Goal: Find specific page/section: Find specific page/section

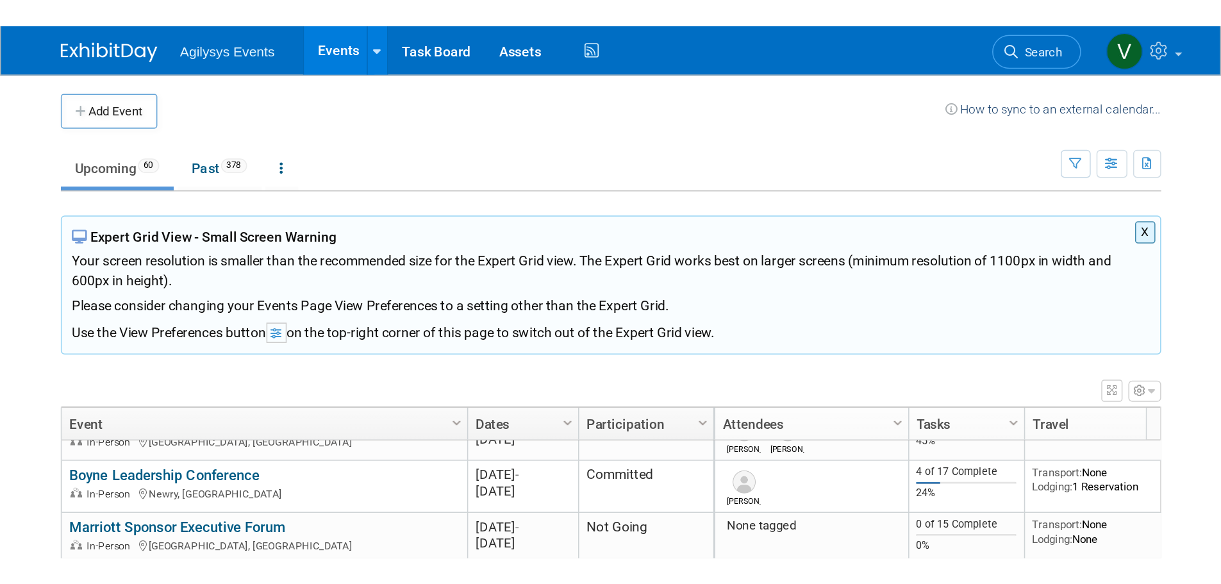
scroll to position [256, 0]
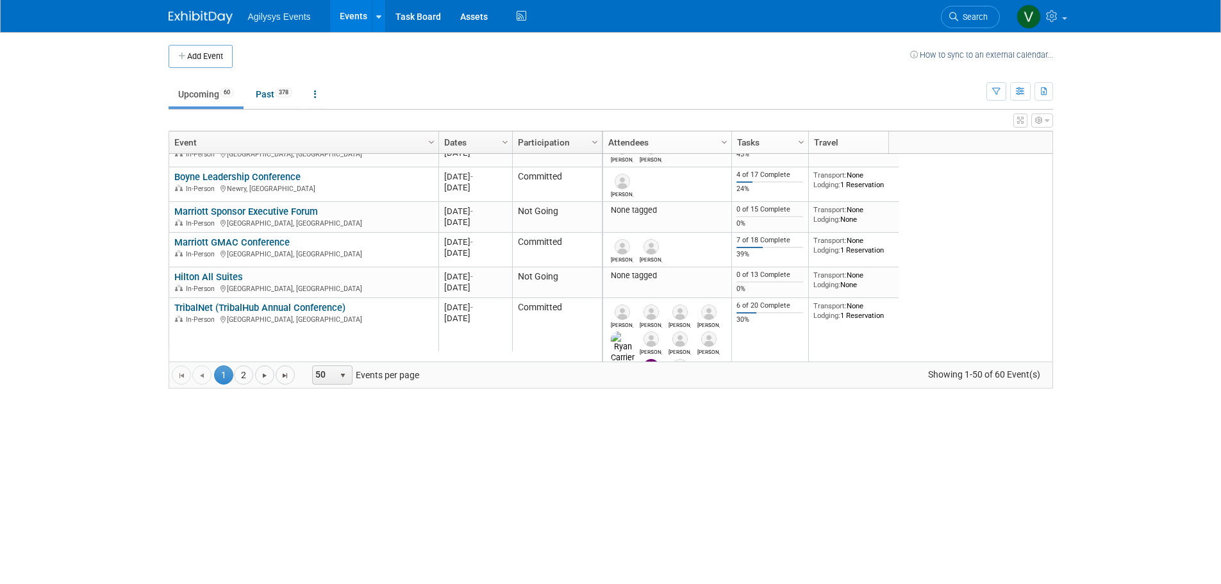
click at [228, 17] on img at bounding box center [201, 17] width 64 height 13
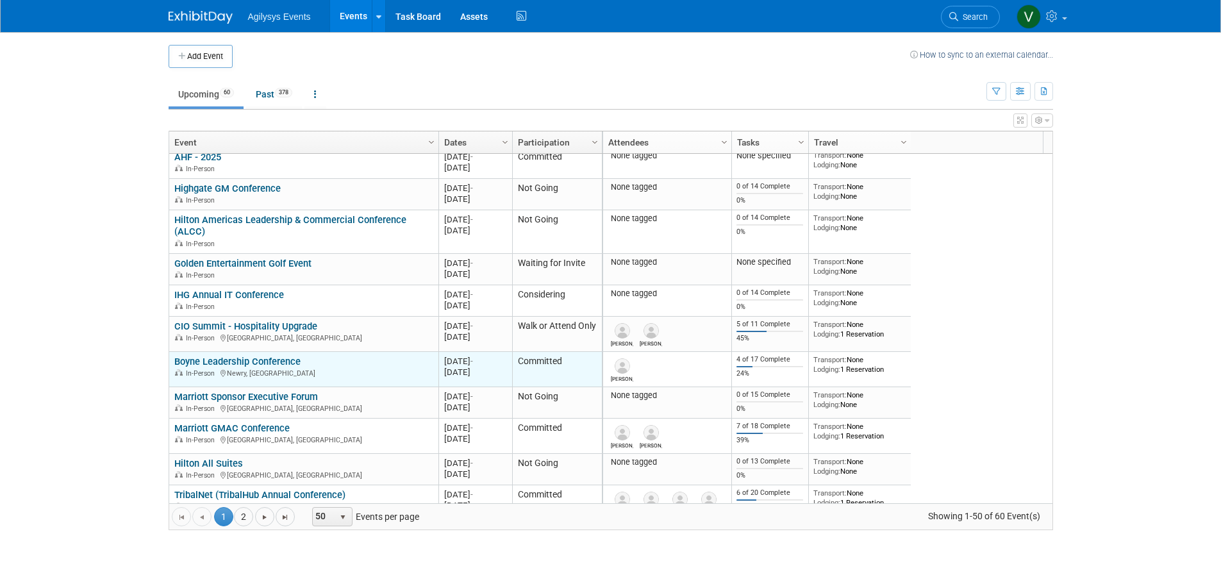
scroll to position [154, 0]
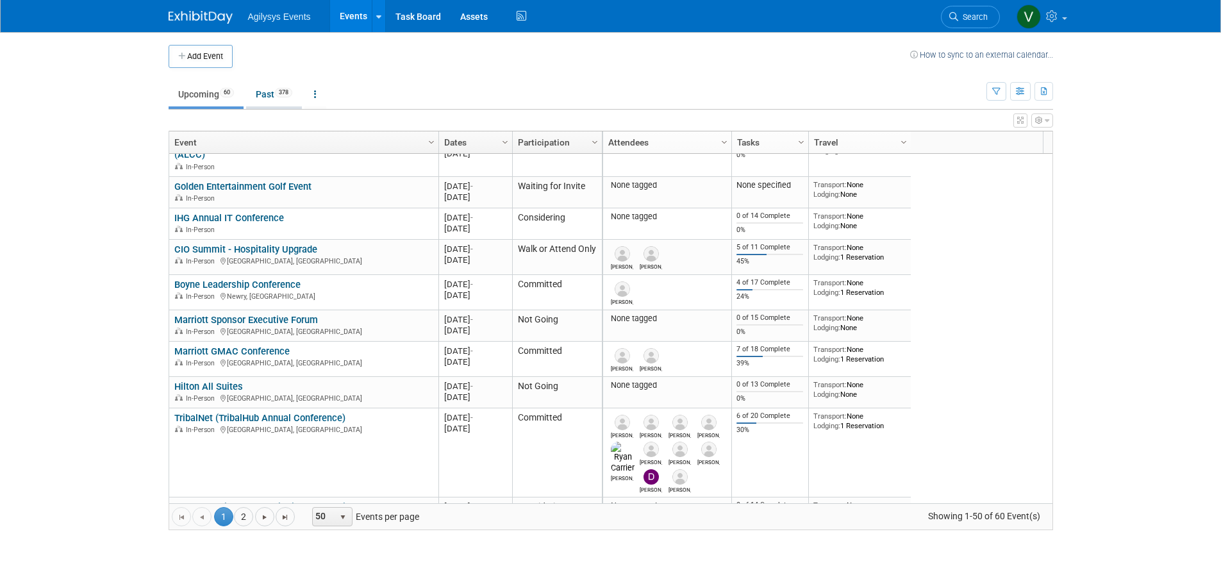
click at [276, 99] on link "Past 378" at bounding box center [274, 94] width 56 height 24
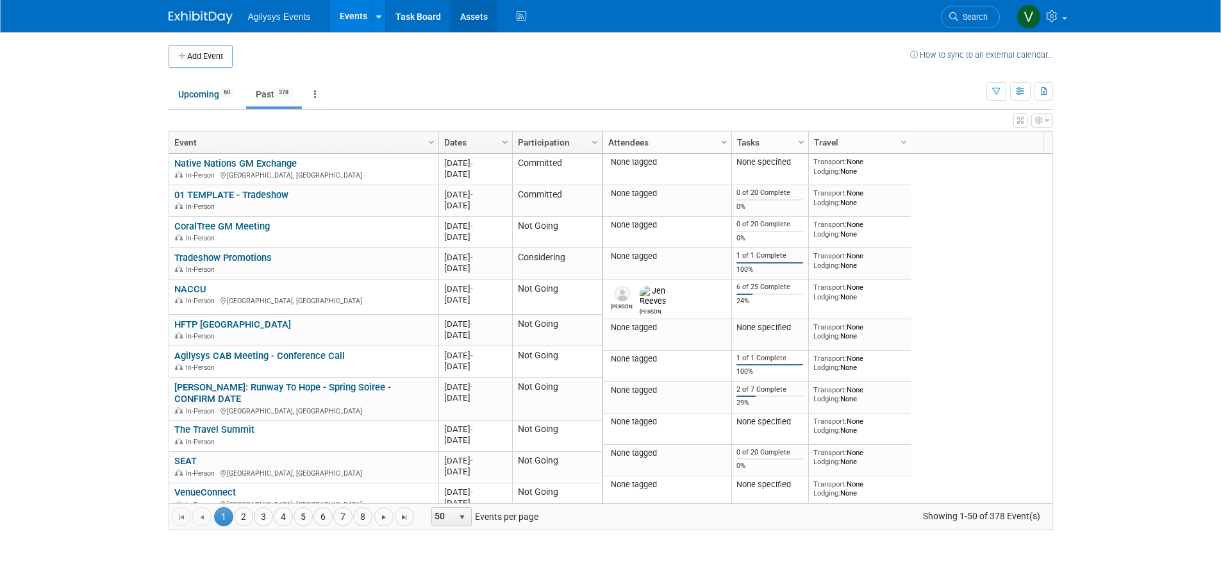
click at [479, 19] on link "Assets" at bounding box center [473, 16] width 47 height 32
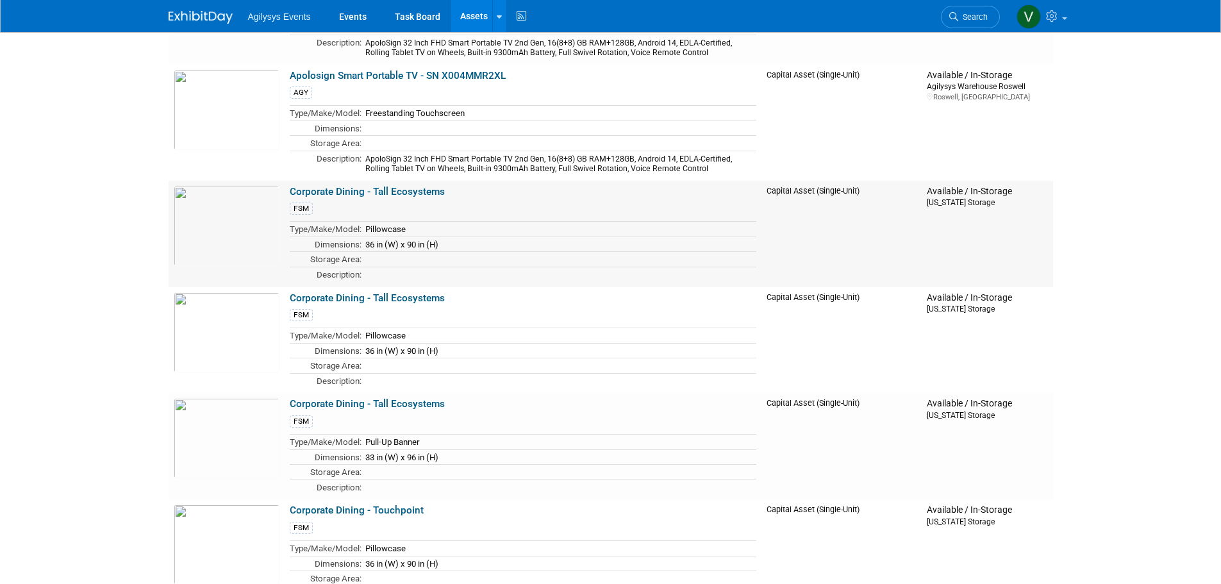
scroll to position [3204, 0]
